Goal: Task Accomplishment & Management: Complete application form

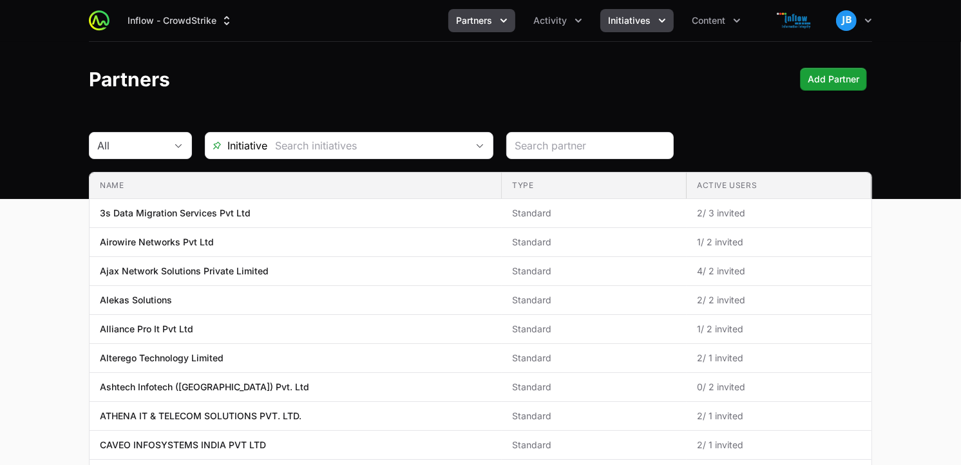
click at [667, 22] on icon "Initiatives menu" at bounding box center [662, 20] width 13 height 13
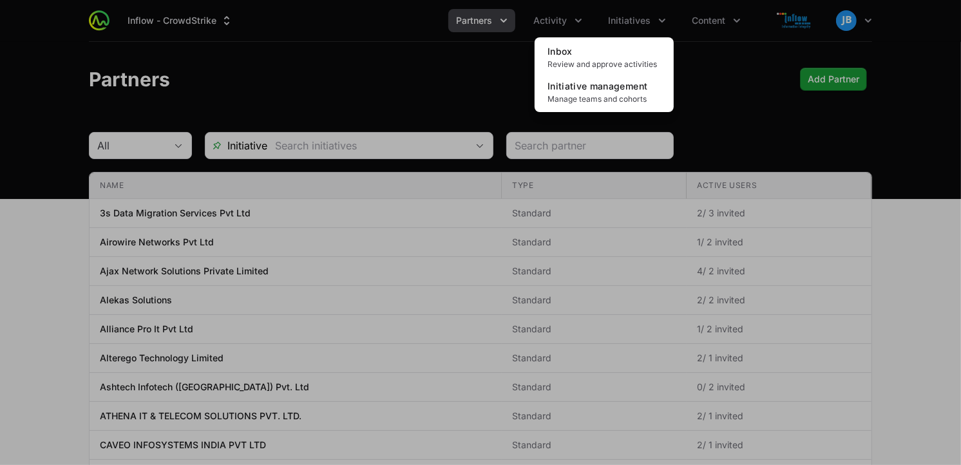
click at [569, 21] on div "Initiatives menu" at bounding box center [480, 232] width 961 height 465
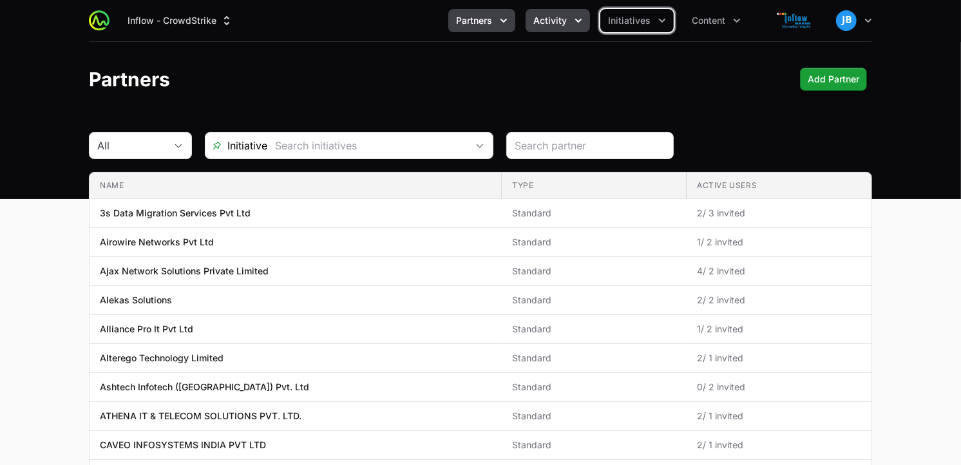
click at [565, 14] on span "Activity" at bounding box center [550, 20] width 34 height 13
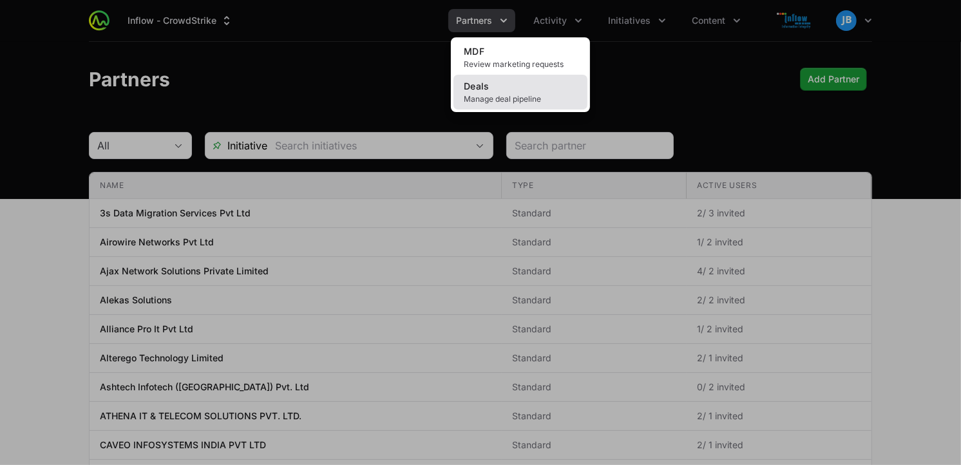
click at [512, 90] on link "Deals Manage deal pipeline" at bounding box center [521, 92] width 134 height 35
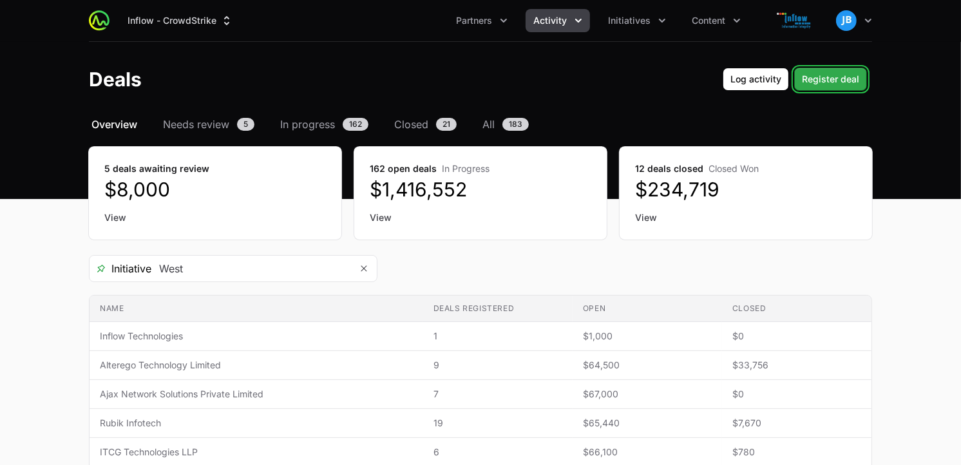
click at [826, 75] on span "Register deal" at bounding box center [830, 79] width 57 height 15
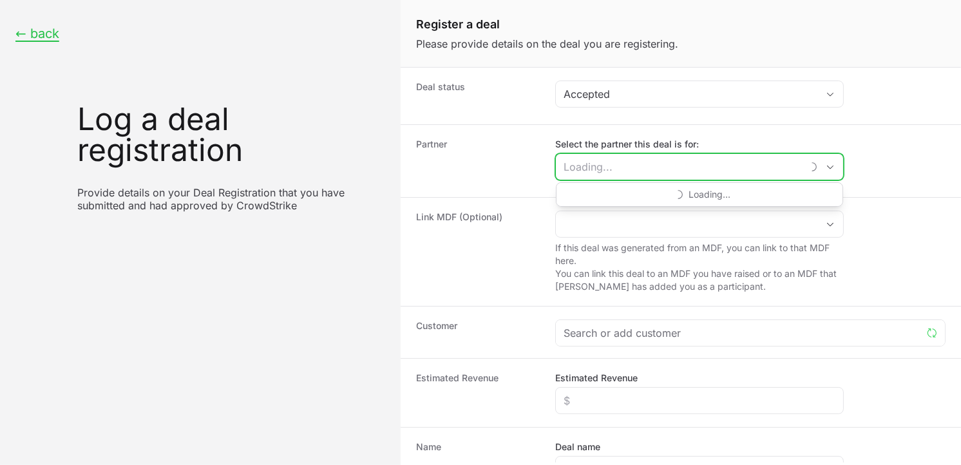
click at [589, 158] on input "Select the partner this deal is for:" at bounding box center [679, 167] width 246 height 26
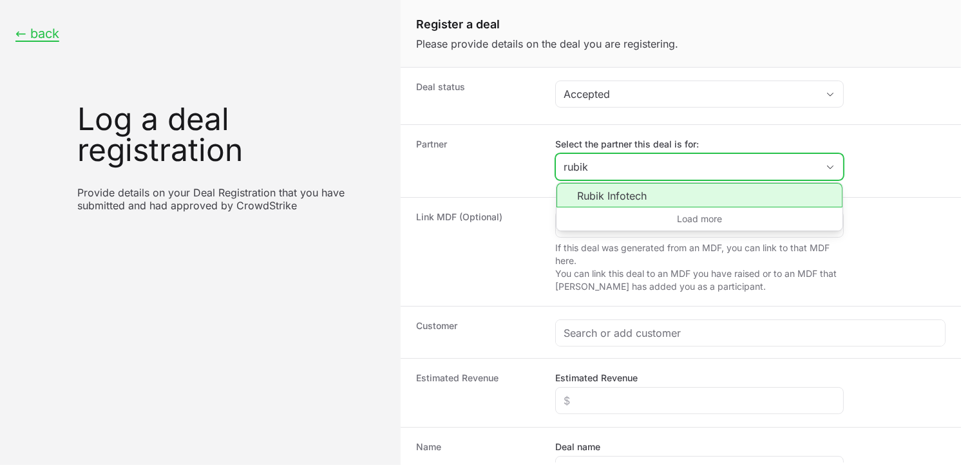
click at [614, 196] on li "Rubik Infotech" at bounding box center [700, 195] width 286 height 24
type input "Rubik Infotech"
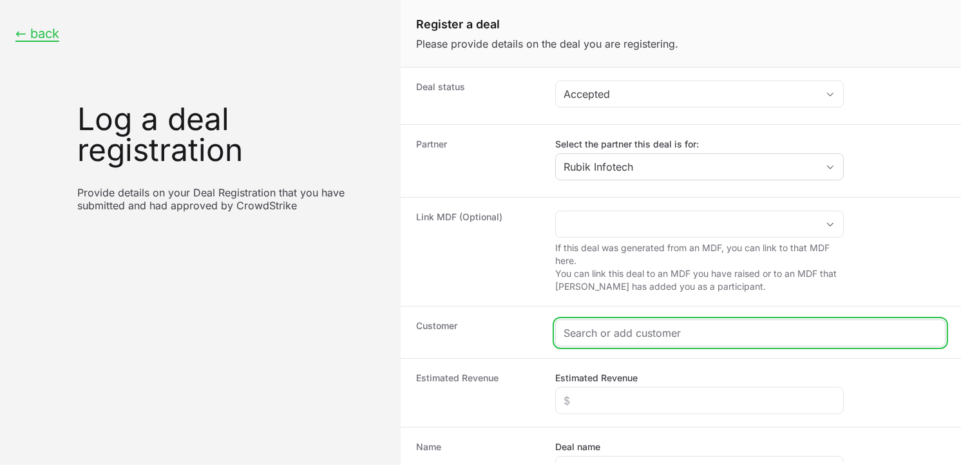
click at [585, 327] on input "Create activity form" at bounding box center [751, 332] width 374 height 15
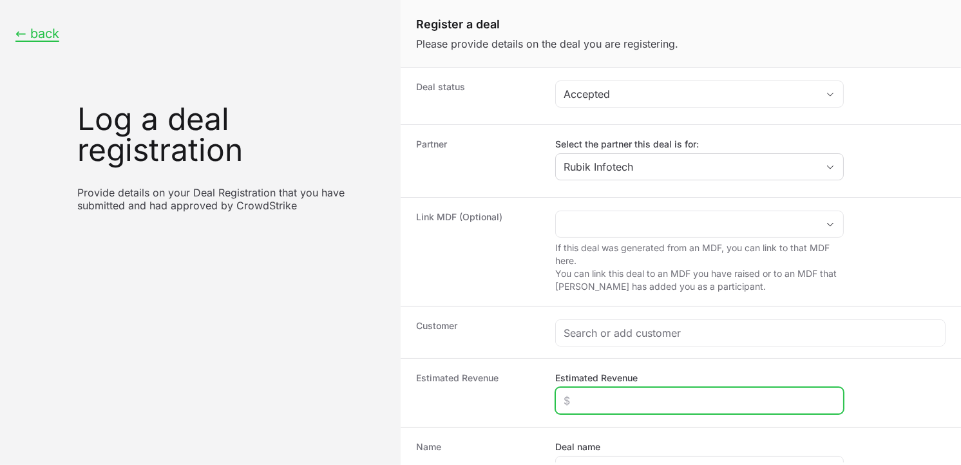
click at [593, 402] on input "Estimated Revenue" at bounding box center [700, 400] width 272 height 15
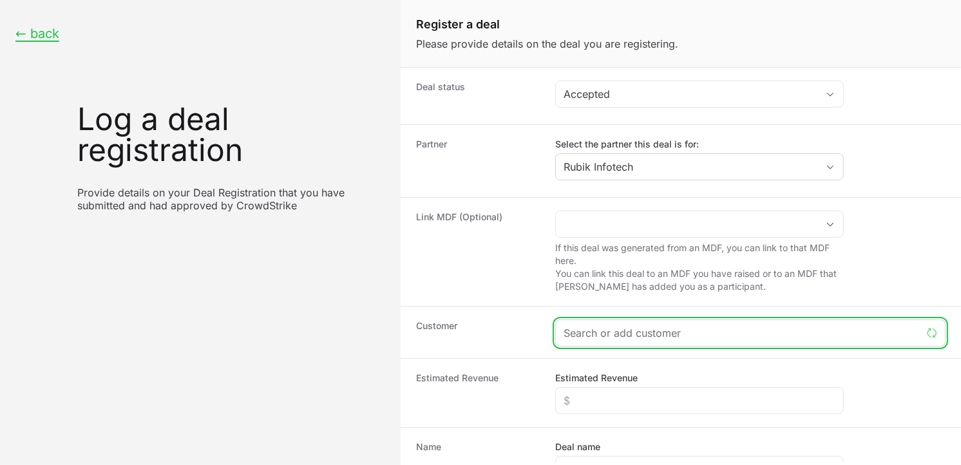
click at [774, 339] on input "Create activity form" at bounding box center [743, 332] width 358 height 15
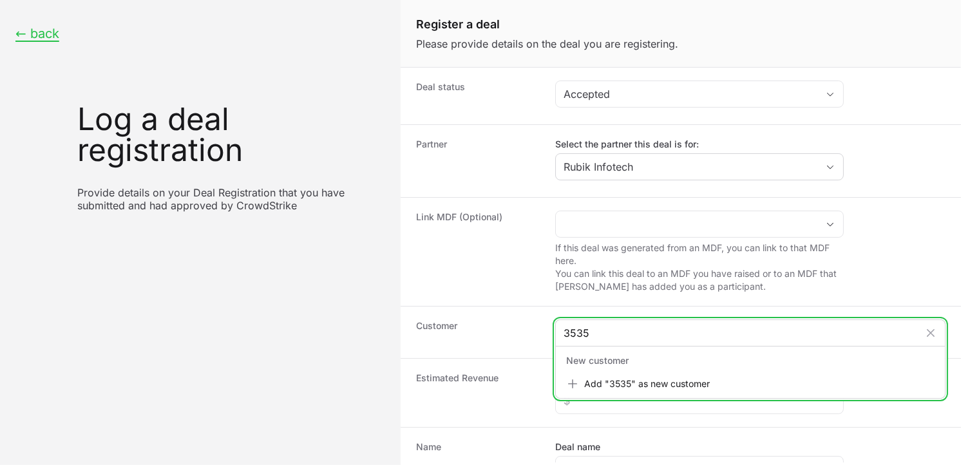
type input "3535"
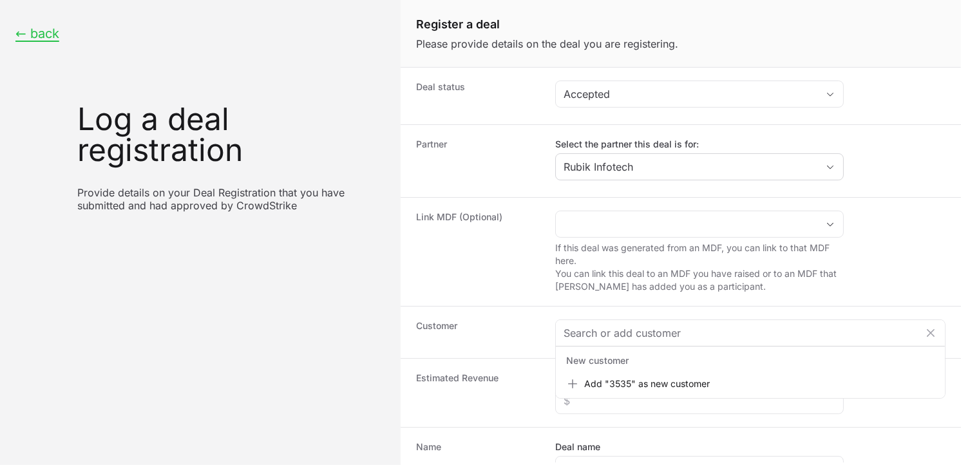
click at [507, 294] on div "Link MDF (Optional) If this deal was generated from an MDF, you can link to tha…" at bounding box center [681, 251] width 560 height 109
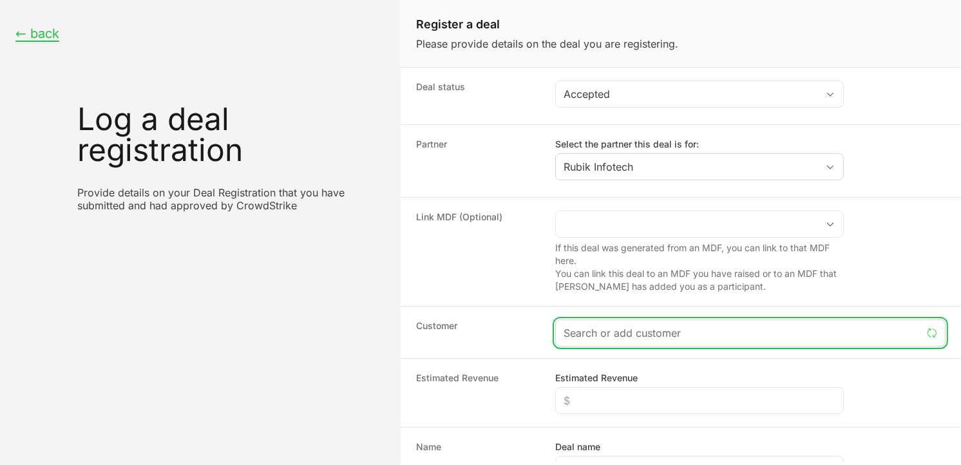
click at [595, 332] on input "Create activity form" at bounding box center [743, 332] width 358 height 15
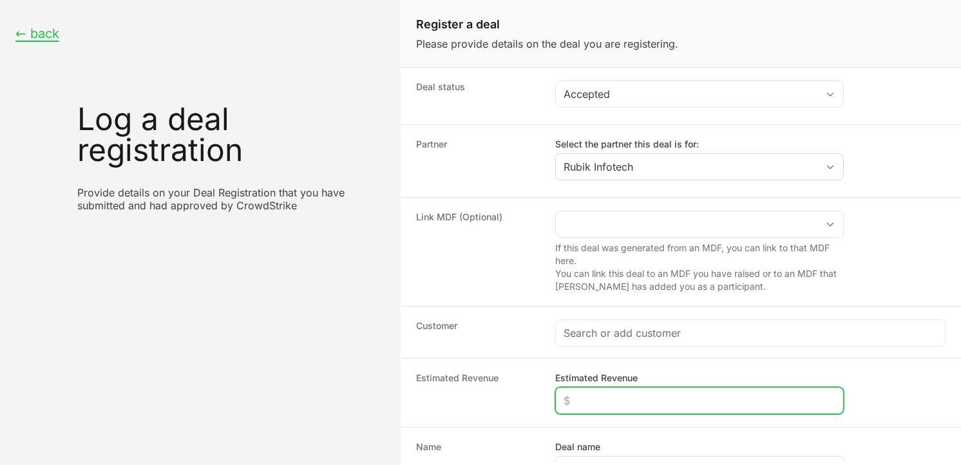
click at [580, 394] on input "Estimated Revenue" at bounding box center [700, 400] width 272 height 15
type input "$3,535"
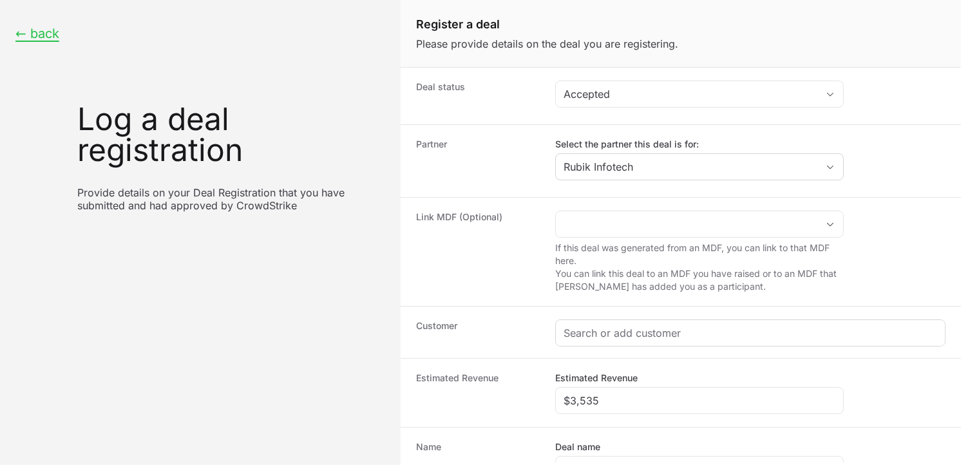
click at [587, 344] on div "Create activity form" at bounding box center [750, 333] width 389 height 26
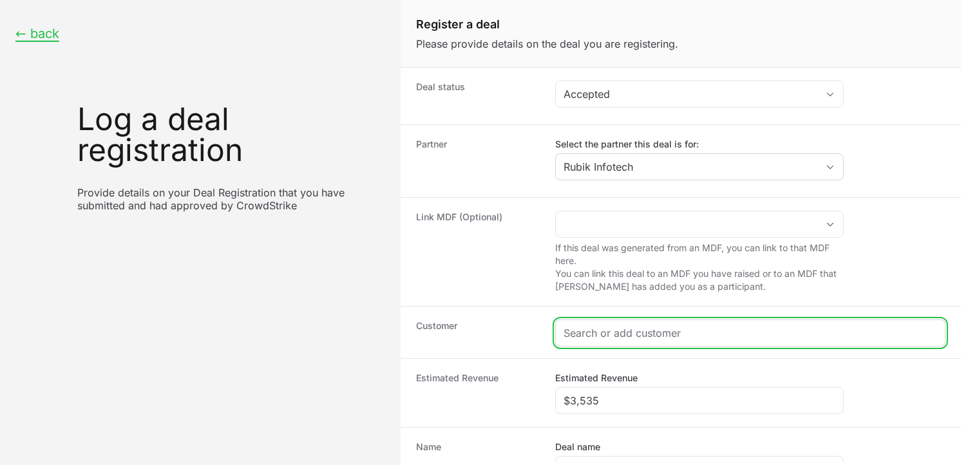
click at [589, 331] on input "Create activity form" at bounding box center [751, 332] width 374 height 15
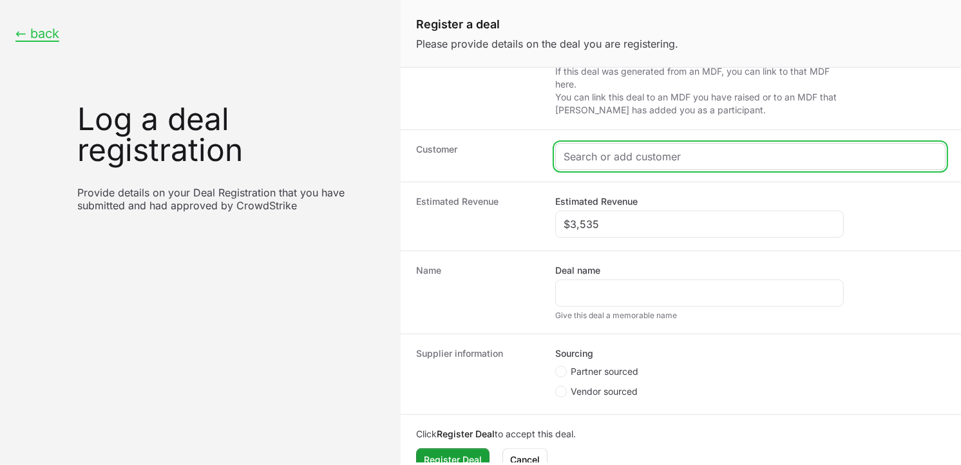
scroll to position [200, 0]
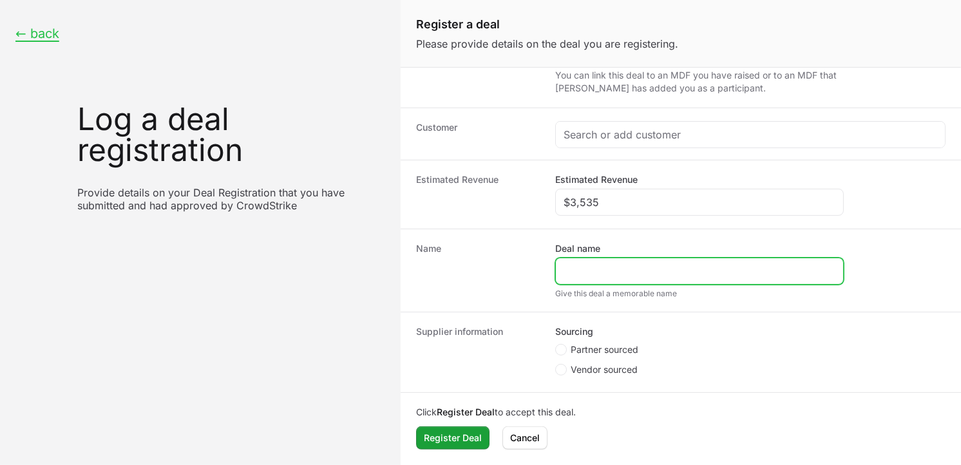
click at [609, 265] on input "Deal name" at bounding box center [700, 270] width 272 height 15
paste input "- SUNHEARRT CERAMIX PRIVATE LIMITED"
type input "- SUNHEARRT CERAMIX PRIVATE LIMITED"
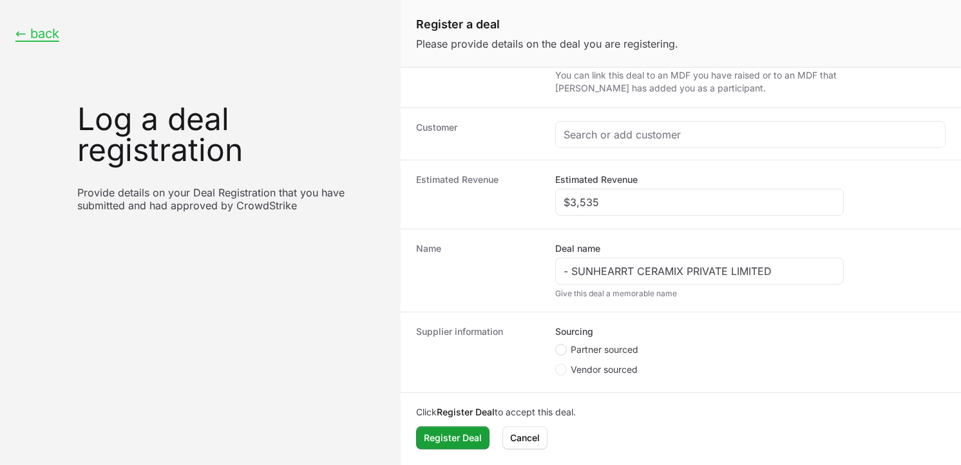
click at [561, 349] on circle "Create activity form" at bounding box center [561, 349] width 5 height 5
radio input "true"
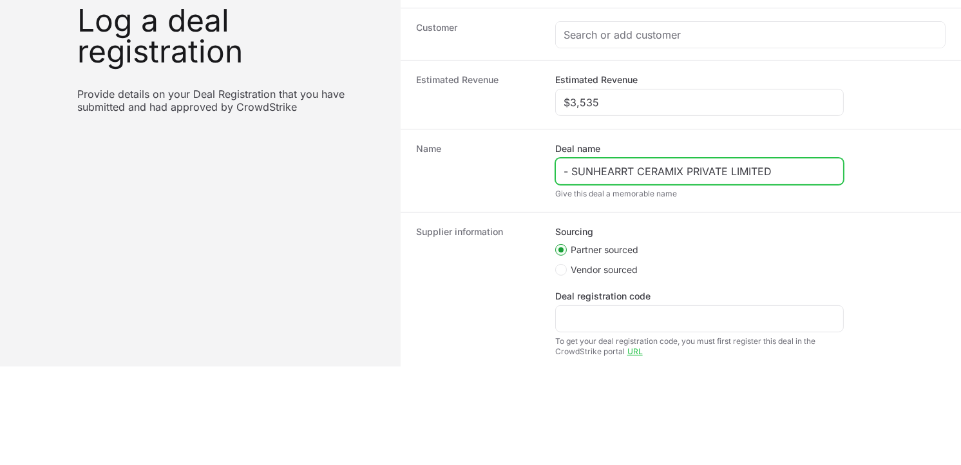
click at [572, 170] on input "- SUNHEARRT CERAMIX PRIVATE LIMITED" at bounding box center [700, 171] width 272 height 15
type input "SUNHEARRT CERAMIX PRIVATE LIMITED"
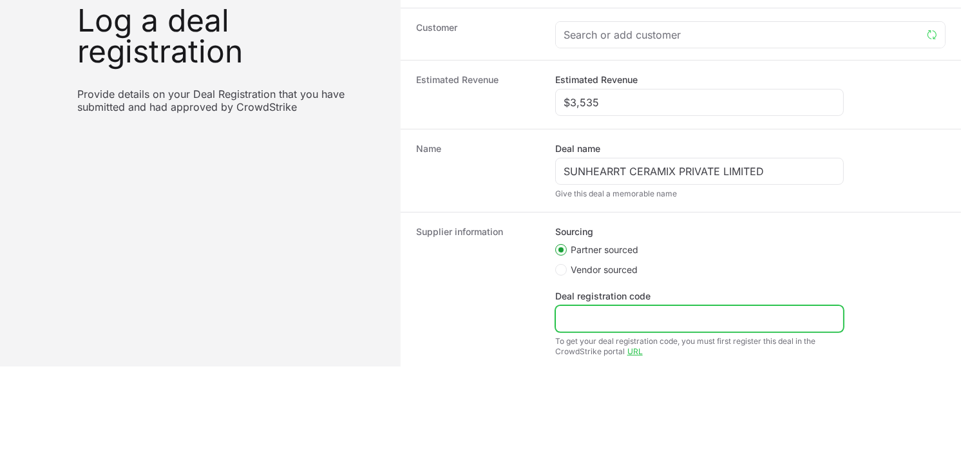
click at [627, 325] on input "Deal registration code" at bounding box center [700, 318] width 272 height 15
paste input "DR-a42ba8de."
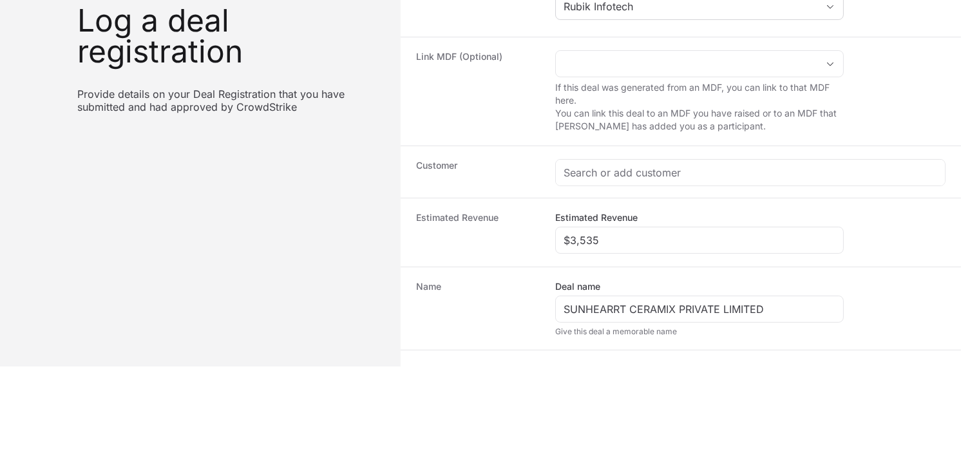
scroll to position [53, 0]
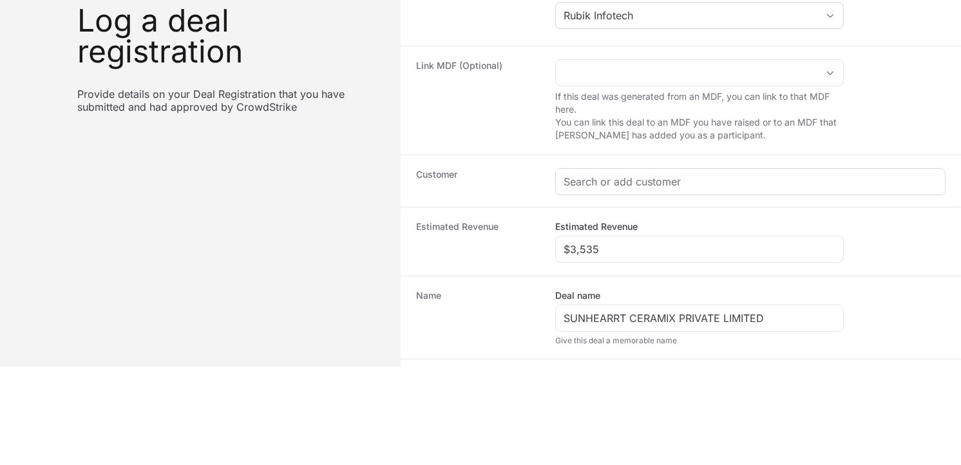
type input "DR-a42ba8de"
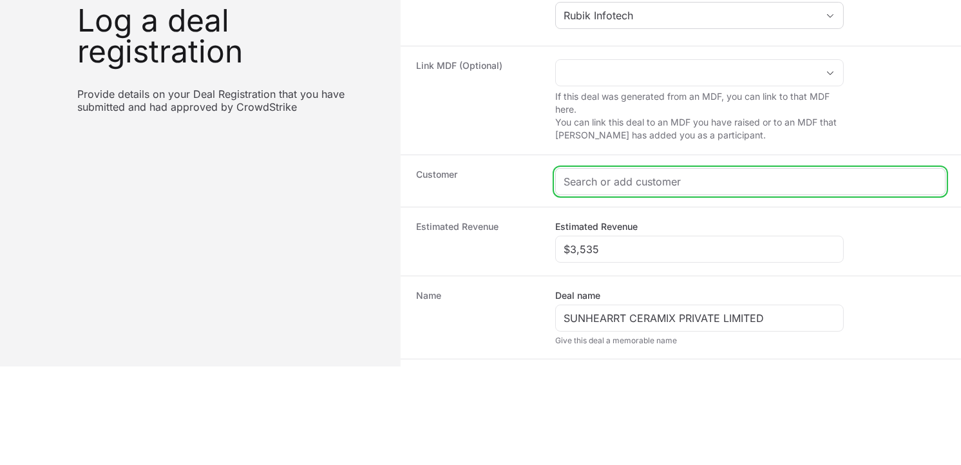
click at [620, 180] on input "Create activity form" at bounding box center [751, 181] width 374 height 15
paste input "[URL][DOMAIN_NAME]"
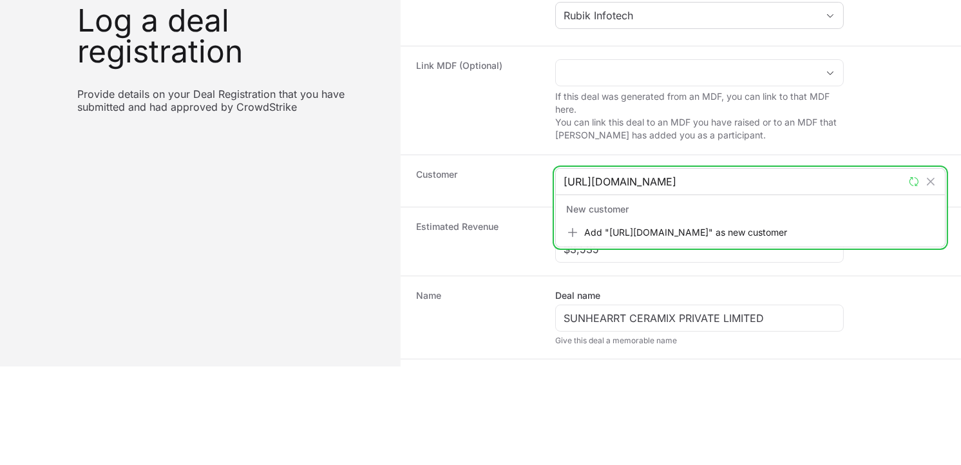
type input "[URL][DOMAIN_NAME]"
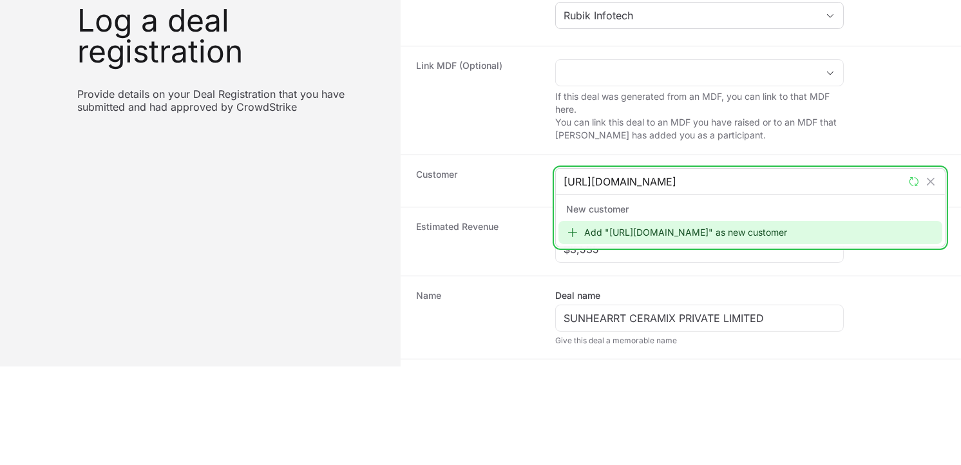
click at [607, 238] on div "Add "[URL][DOMAIN_NAME]" as new customer" at bounding box center [751, 232] width 384 height 23
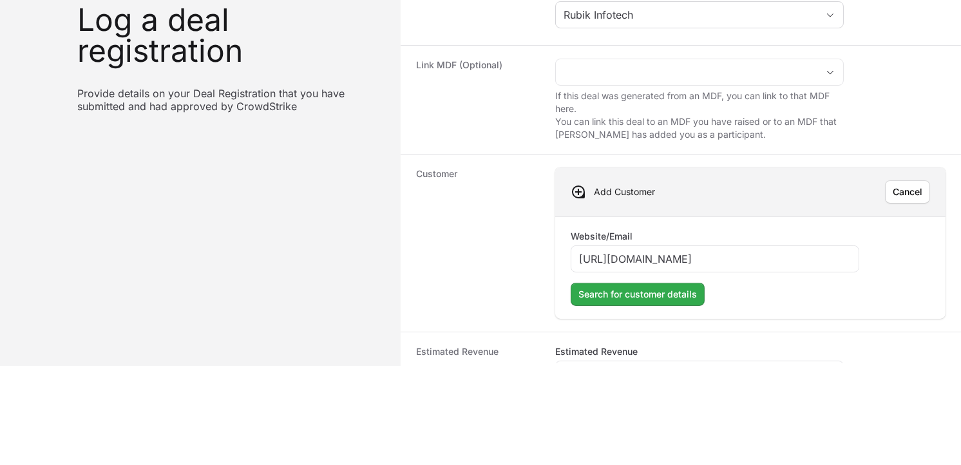
type input "[URL][DOMAIN_NAME]"
click at [630, 297] on span "Search for customer details" at bounding box center [638, 294] width 119 height 15
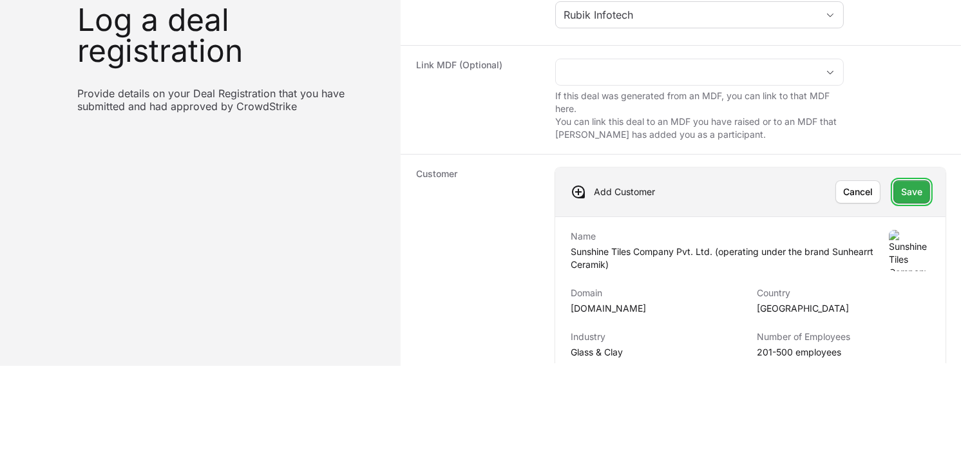
click at [901, 185] on span "Save" at bounding box center [911, 191] width 21 height 15
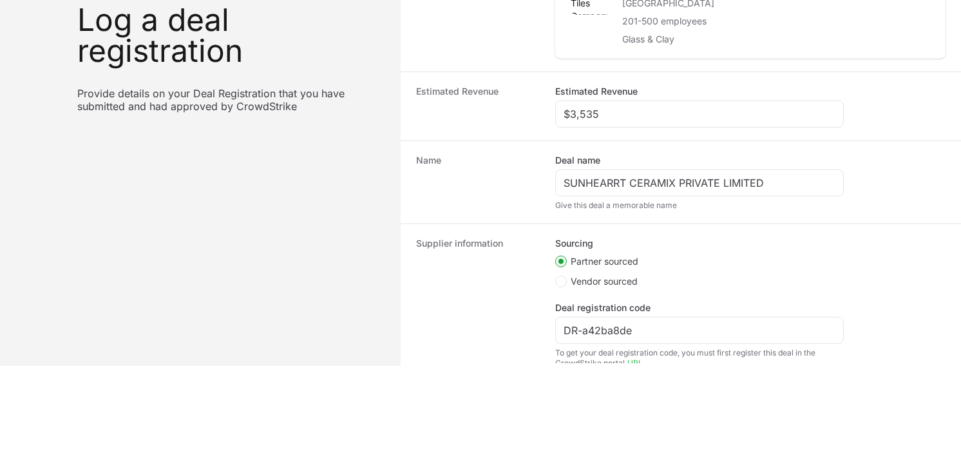
scroll to position [380, 0]
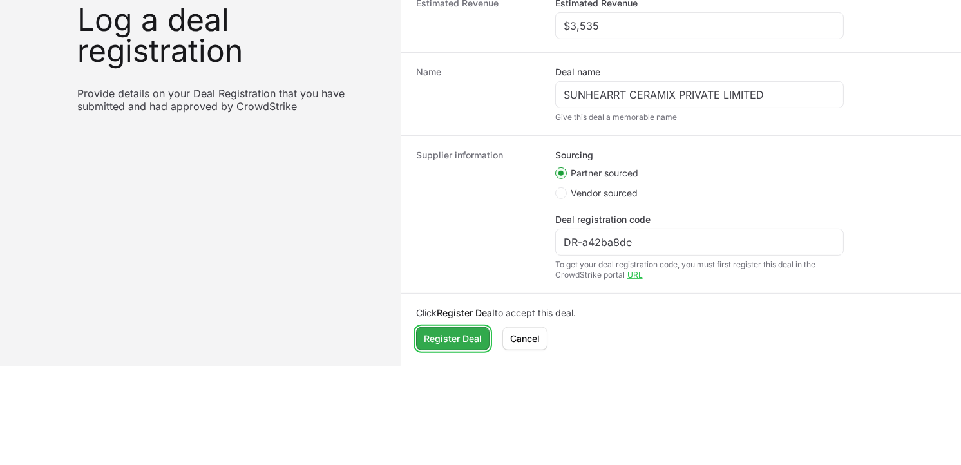
click at [443, 338] on span "Register Deal" at bounding box center [453, 338] width 58 height 15
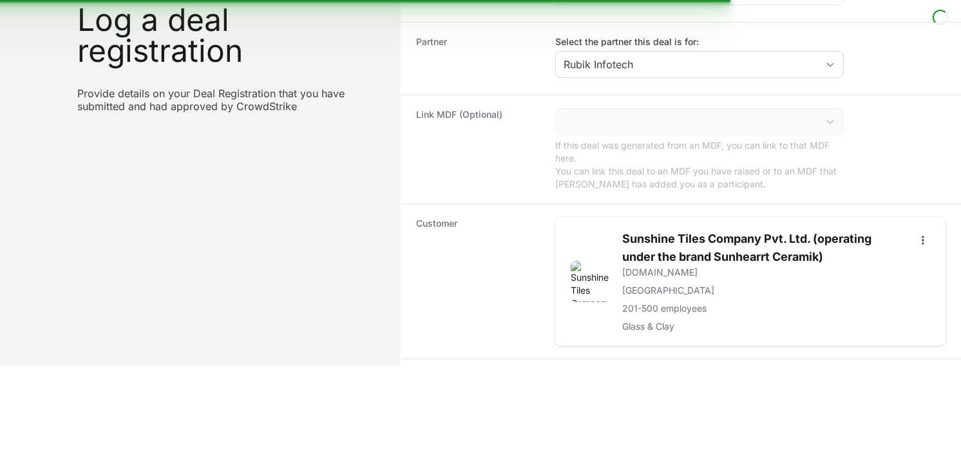
scroll to position [0, 0]
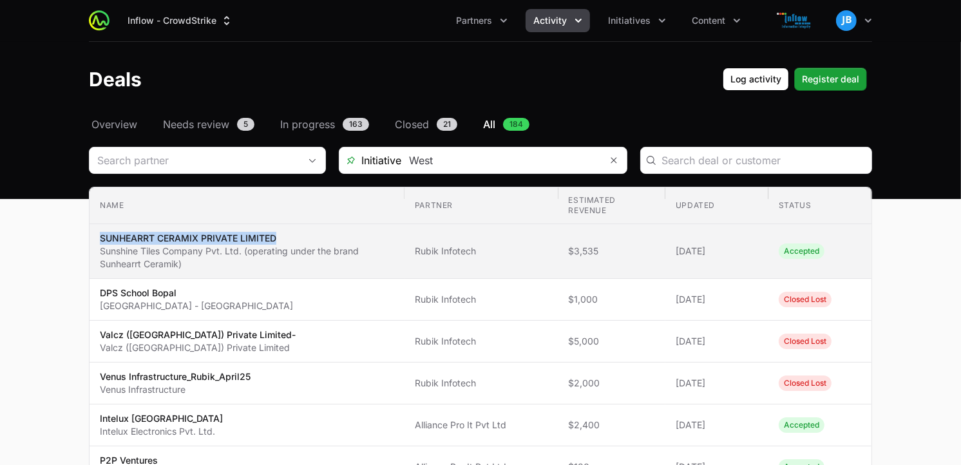
drag, startPoint x: 278, startPoint y: 235, endPoint x: 101, endPoint y: 233, distance: 177.8
click at [101, 233] on p "SUNHEARRT CERAMIX PRIVATE LIMITED" at bounding box center [247, 238] width 294 height 13
copy p "SUNHEARRT CERAMIX PRIVATE LIMITED"
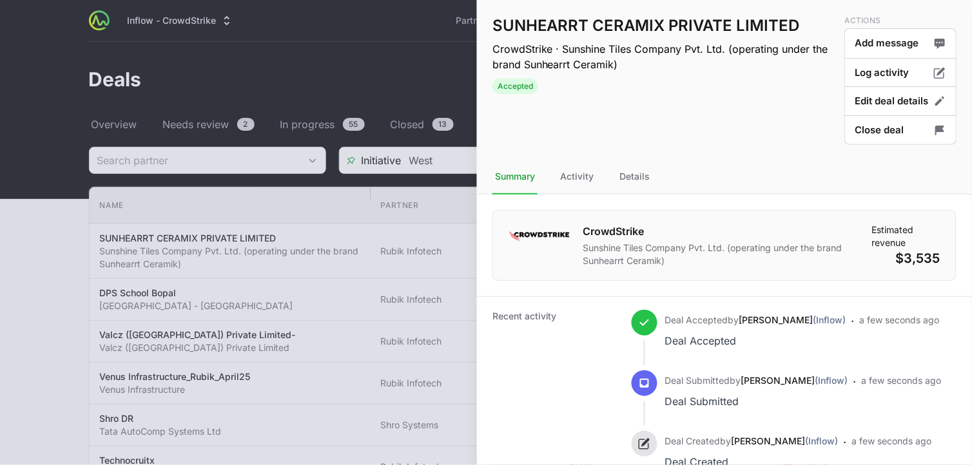
click at [378, 55] on div at bounding box center [486, 232] width 972 height 465
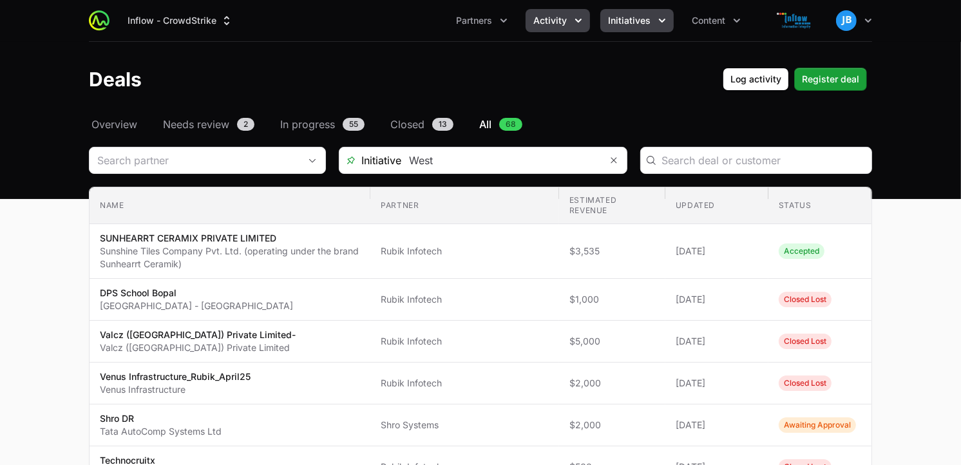
click at [641, 19] on span "Initiatives" at bounding box center [629, 20] width 43 height 13
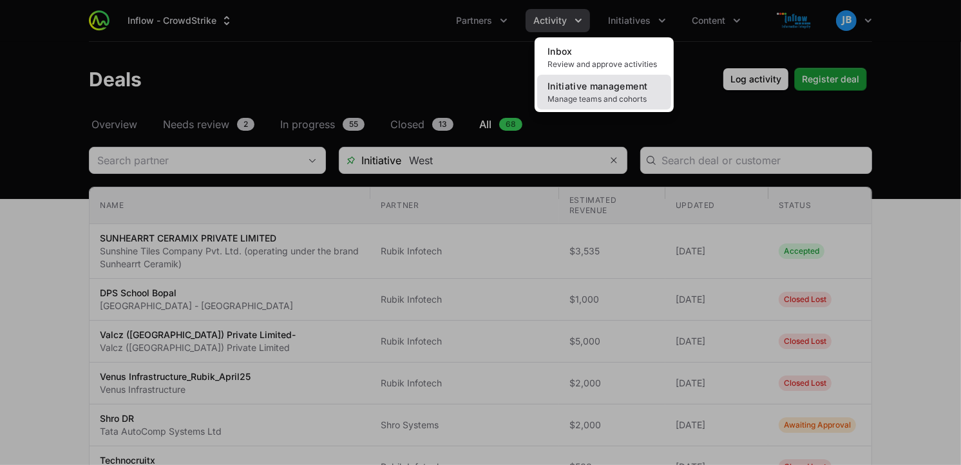
click at [580, 104] on span "Manage teams and cohorts" at bounding box center [604, 99] width 113 height 10
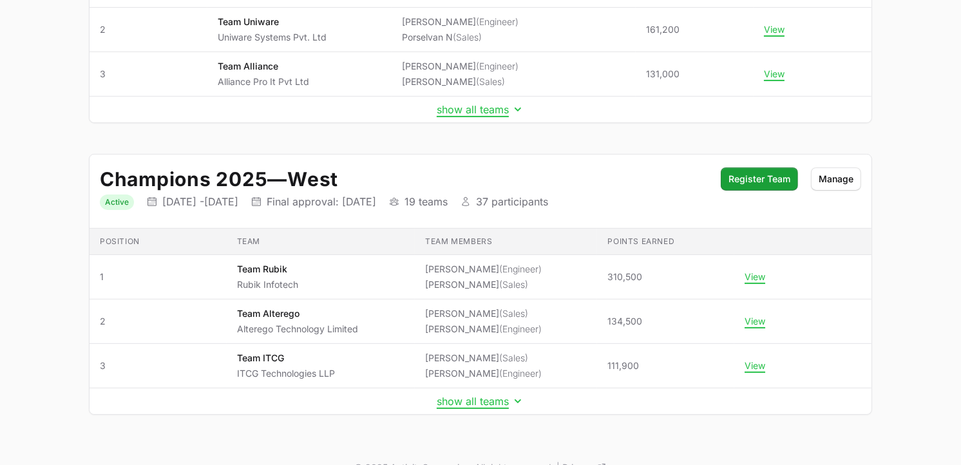
scroll to position [311, 0]
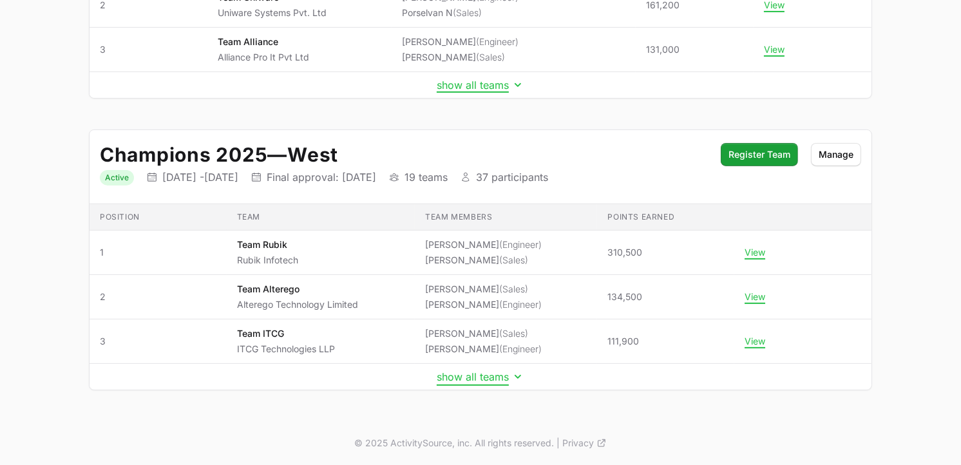
click at [508, 376] on button "show all teams" at bounding box center [481, 376] width 88 height 13
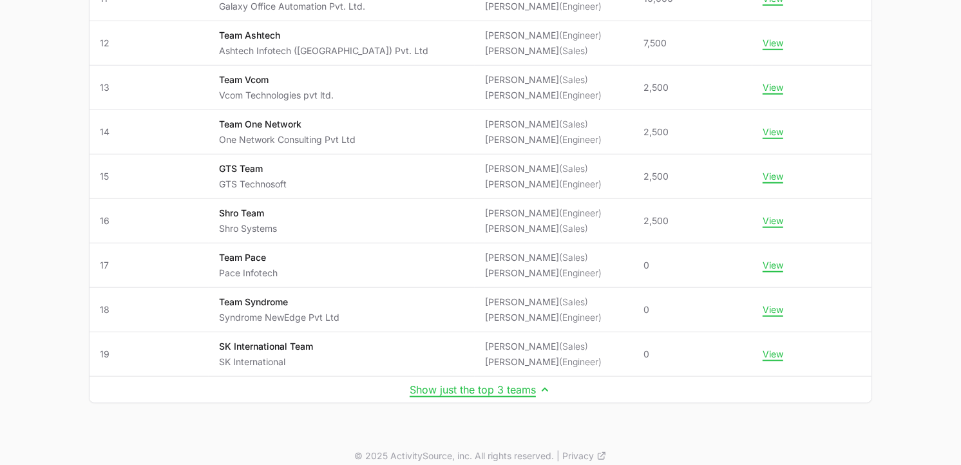
scroll to position [1022, 0]
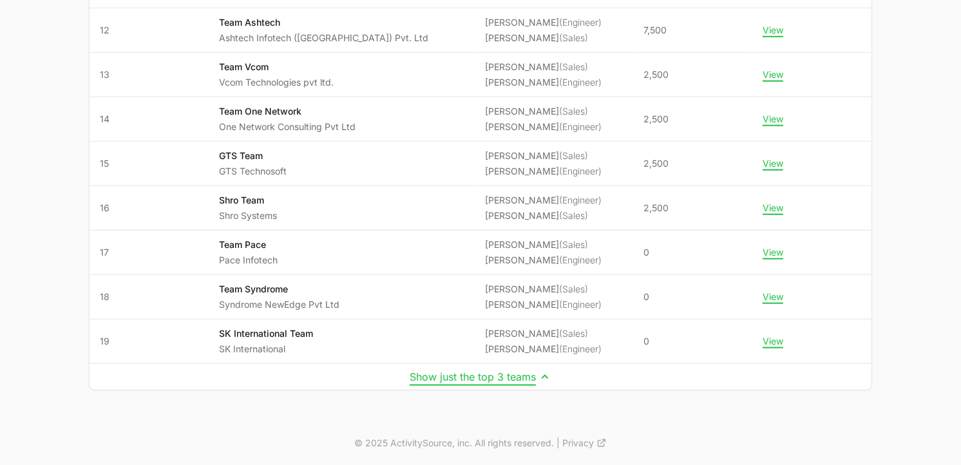
click at [475, 375] on button "Show just the top 3 teams" at bounding box center [481, 376] width 142 height 13
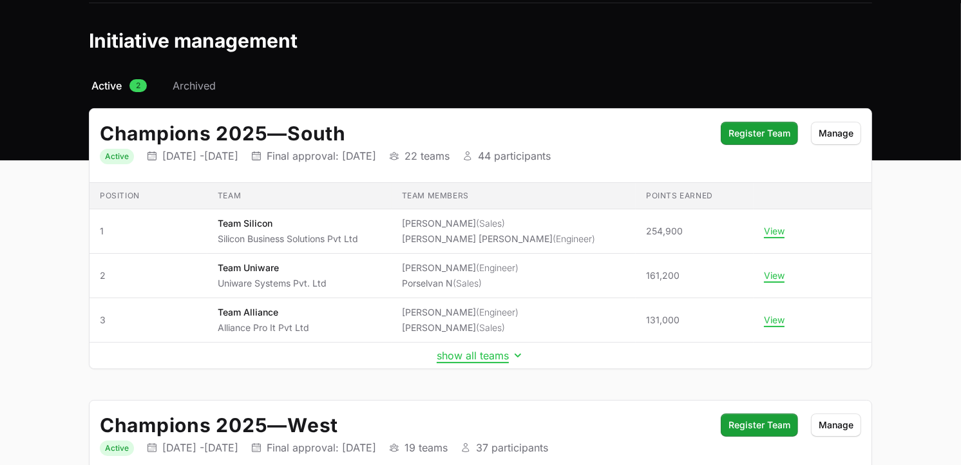
scroll to position [0, 0]
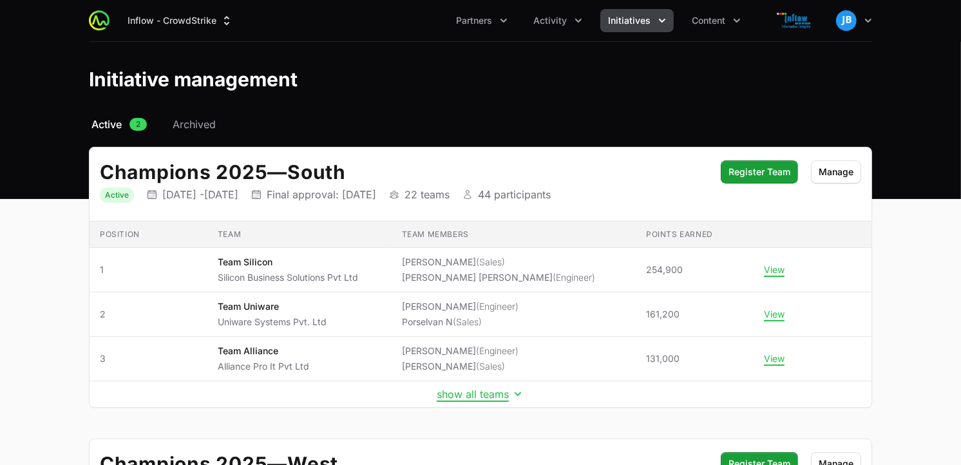
click at [134, 120] on span "2" at bounding box center [137, 124] width 17 height 13
